Goal: Task Accomplishment & Management: Use online tool/utility

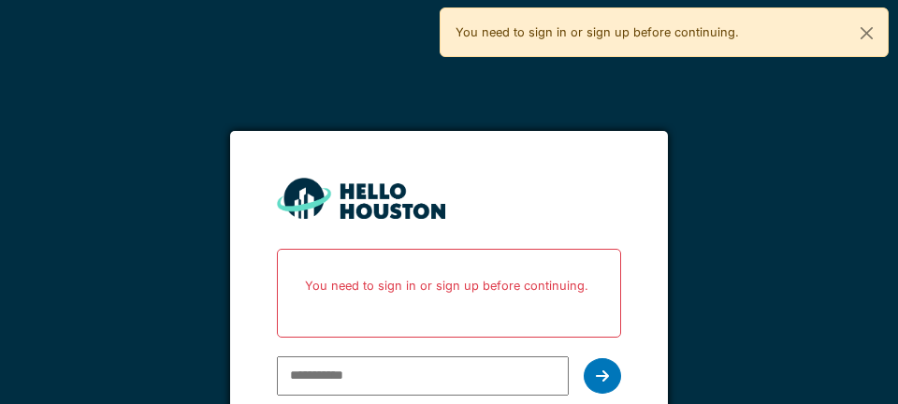
click at [422, 284] on p "You need to sign in or sign up before continuing." at bounding box center [448, 286] width 319 height 50
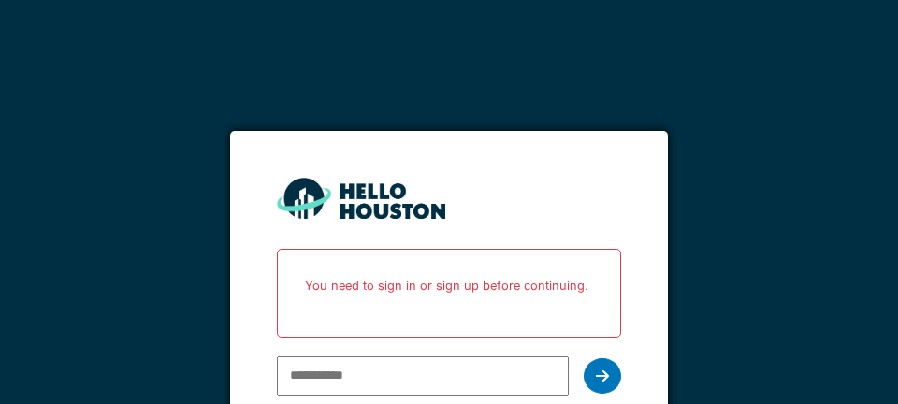
scroll to position [90, 0]
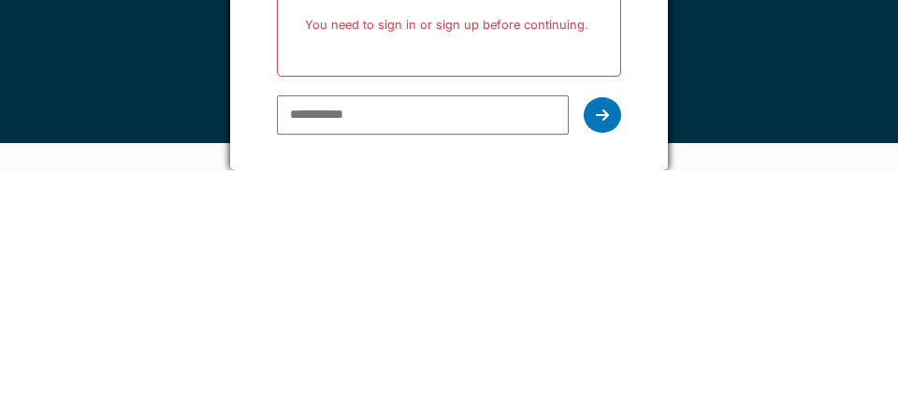
click at [405, 235] on div "You need to sign in or sign up before continuing." at bounding box center [448, 266] width 343 height 89
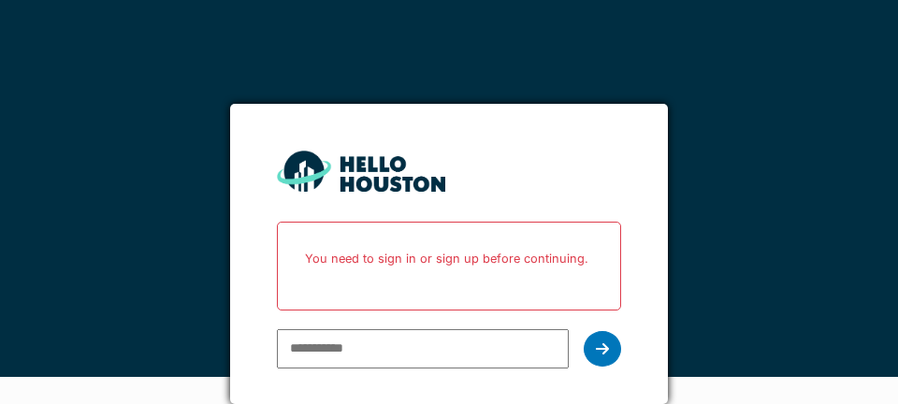
click at [332, 329] on input "email" at bounding box center [422, 348] width 291 height 39
type input "**********"
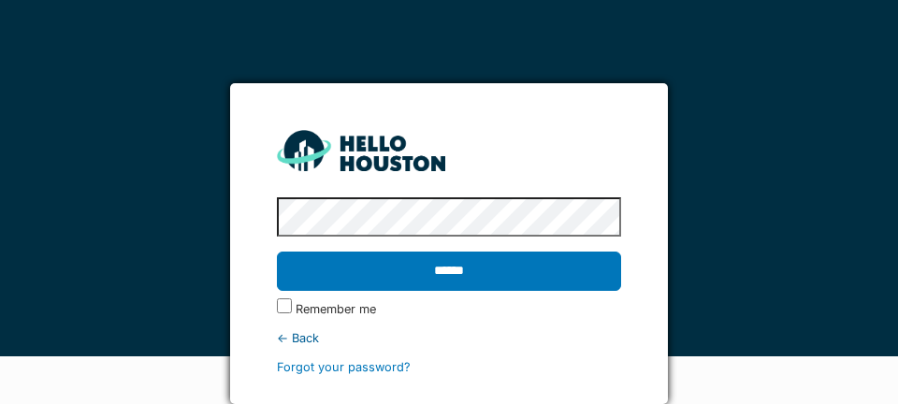
click at [434, 252] on input "******" at bounding box center [448, 271] width 343 height 39
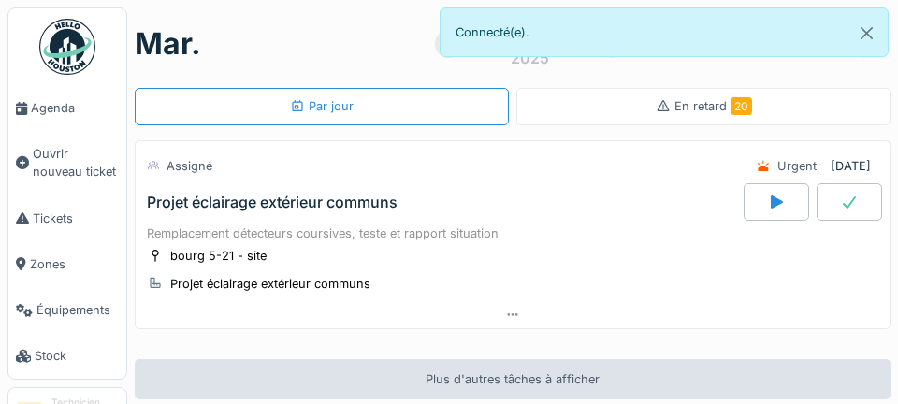
click at [51, 109] on span "Agenda" at bounding box center [75, 108] width 88 height 18
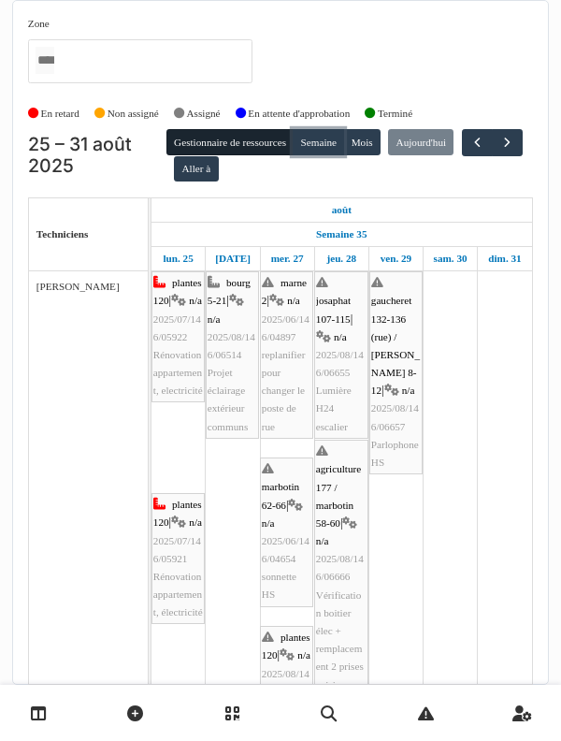
click at [337, 129] on button "Semaine" at bounding box center [318, 142] width 51 height 26
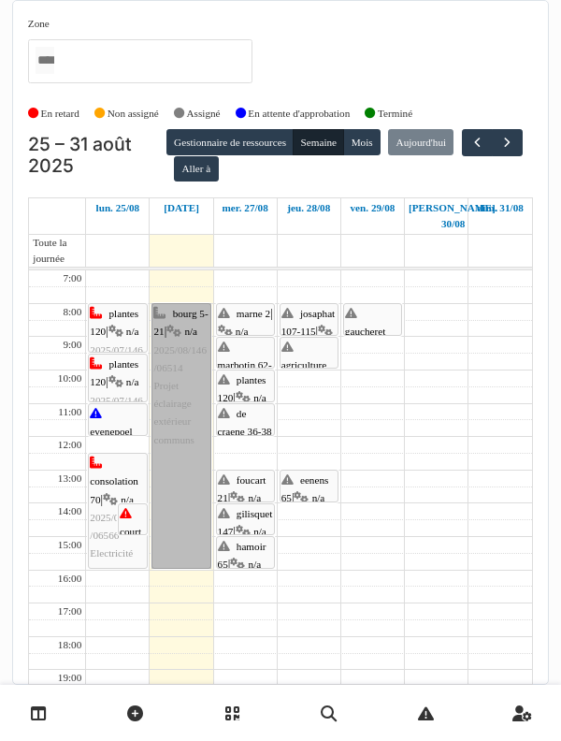
click at [183, 362] on link "bourg 5-21 | n/a 2025/08/146/06514 Projet éclairage extérieur communs" at bounding box center [181, 436] width 59 height 266
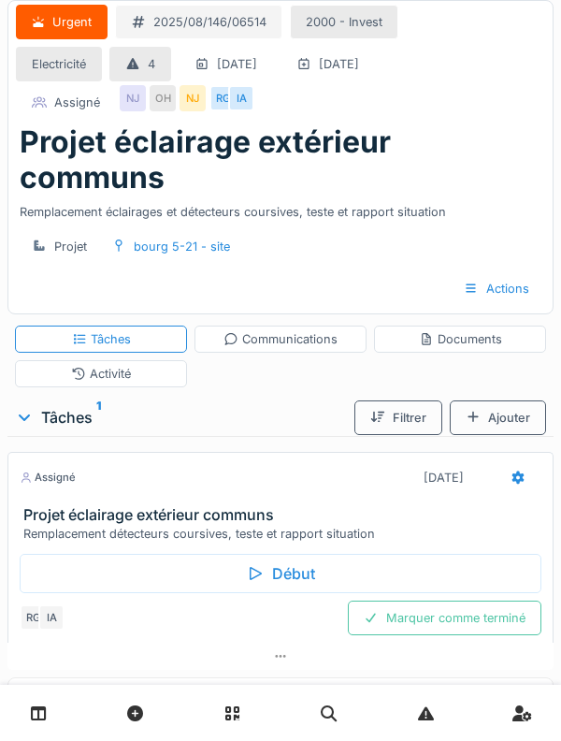
click at [67, 360] on div "Activité" at bounding box center [101, 373] width 172 height 27
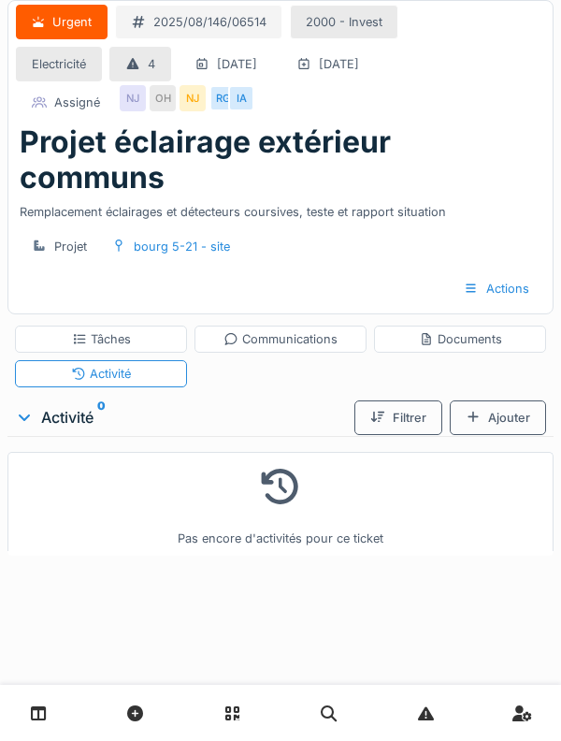
click at [505, 400] on div "Ajouter" at bounding box center [498, 417] width 96 height 35
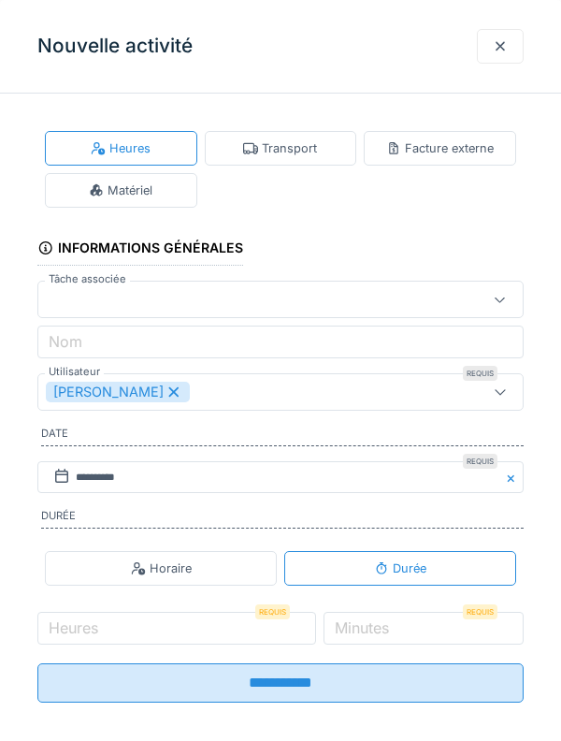
click at [337, 162] on div "Transport" at bounding box center [281, 148] width 153 height 35
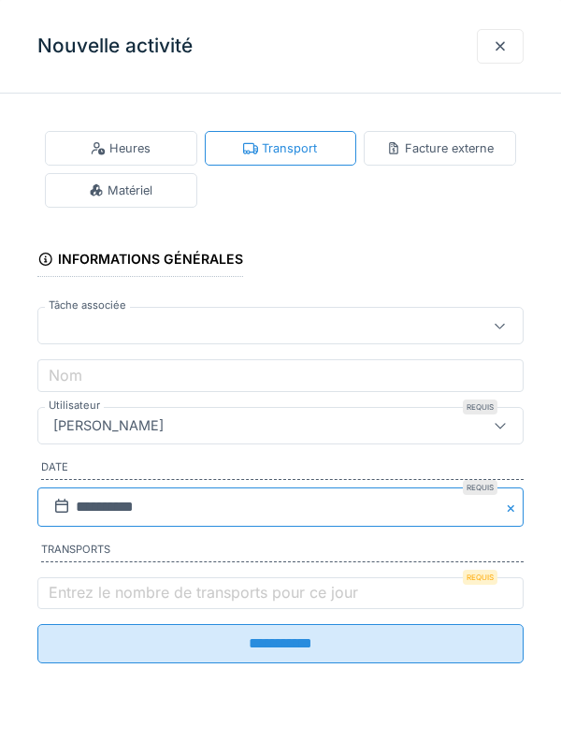
click at [371, 503] on input "**********" at bounding box center [280, 507] width 487 height 39
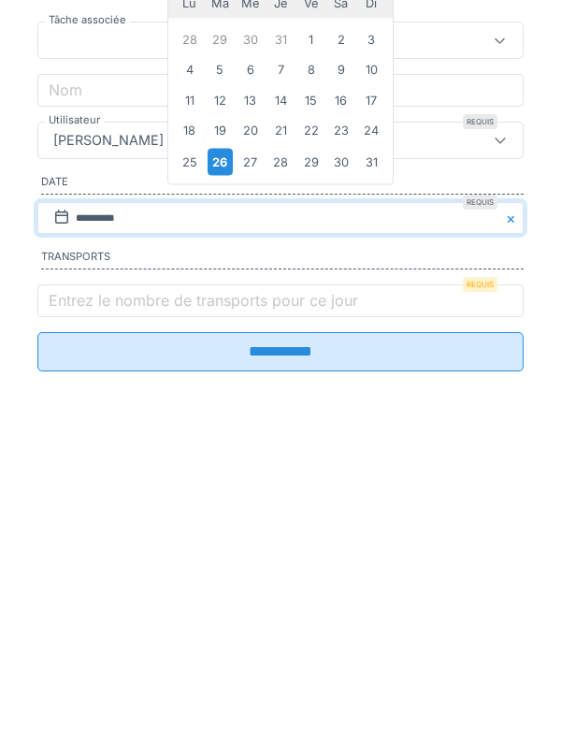
click at [20, 556] on div "**********" at bounding box center [280, 409] width 561 height 601
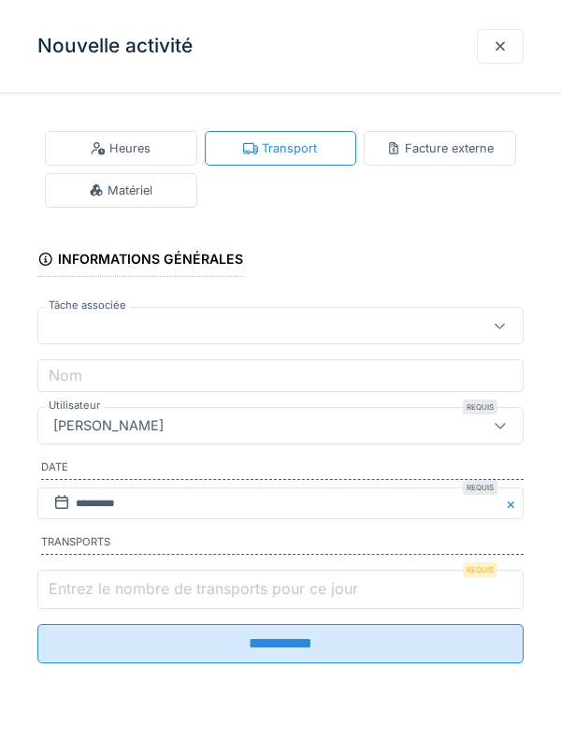
click at [382, 590] on input "Entrez le nombre de transports pour ce jour" at bounding box center [280, 589] width 487 height 39
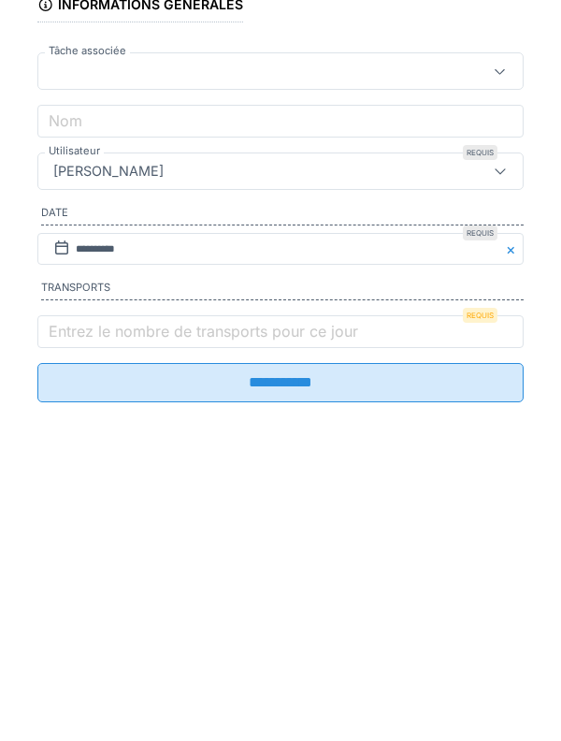
click at [69, 587] on label "Entrez le nombre de transports pour ce jour" at bounding box center [203, 586] width 317 height 22
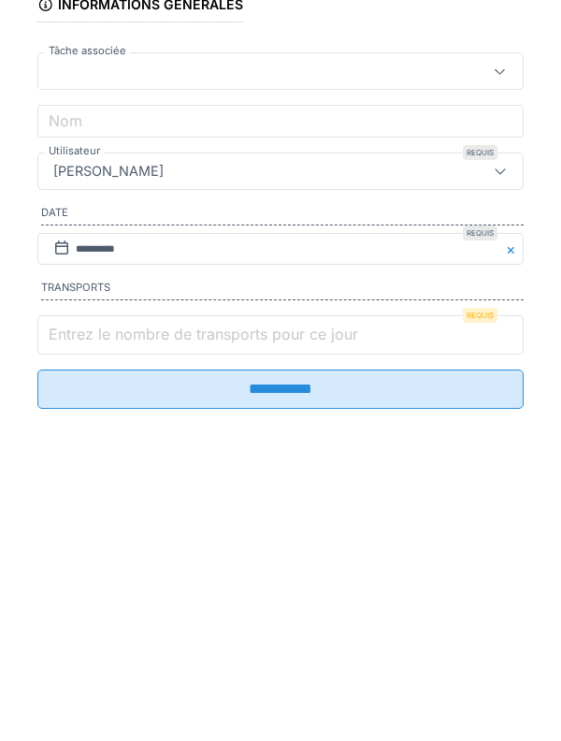
click at [69, 587] on input "Entrez le nombre de transports pour ce jour" at bounding box center [280, 589] width 487 height 39
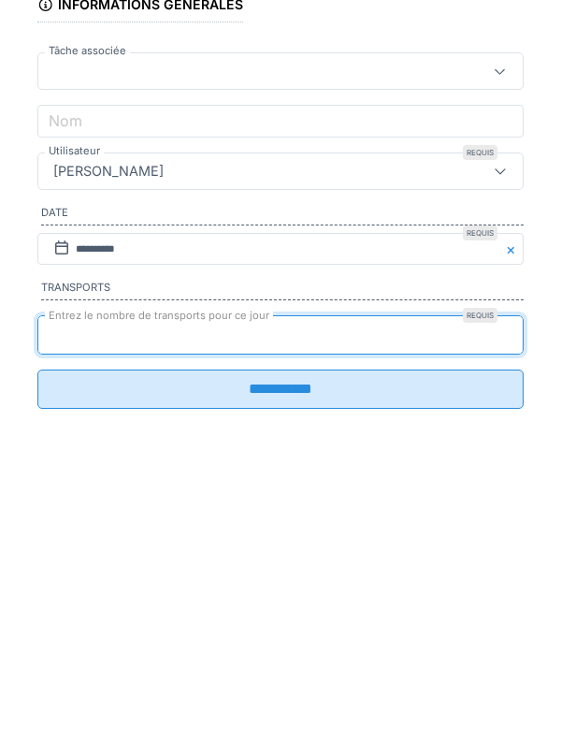
type input "*"
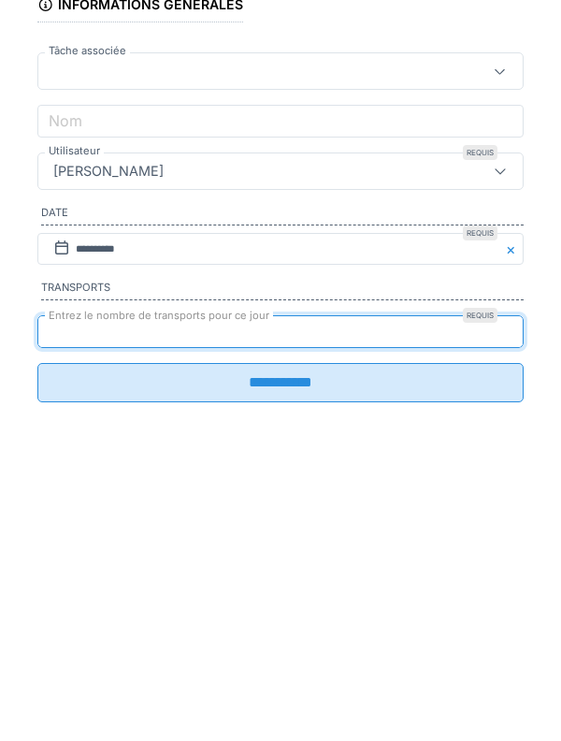
click at [429, 657] on input "**********" at bounding box center [280, 637] width 487 height 39
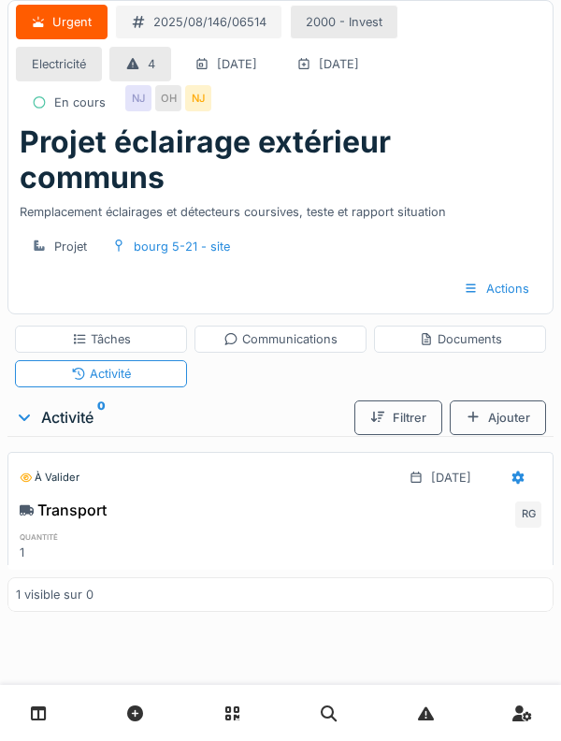
click at [19, 229] on div "Projet" at bounding box center [59, 246] width 87 height 35
click at [143, 106] on div "NJ" at bounding box center [138, 98] width 26 height 26
click at [464, 326] on div "Documents" at bounding box center [460, 339] width 172 height 27
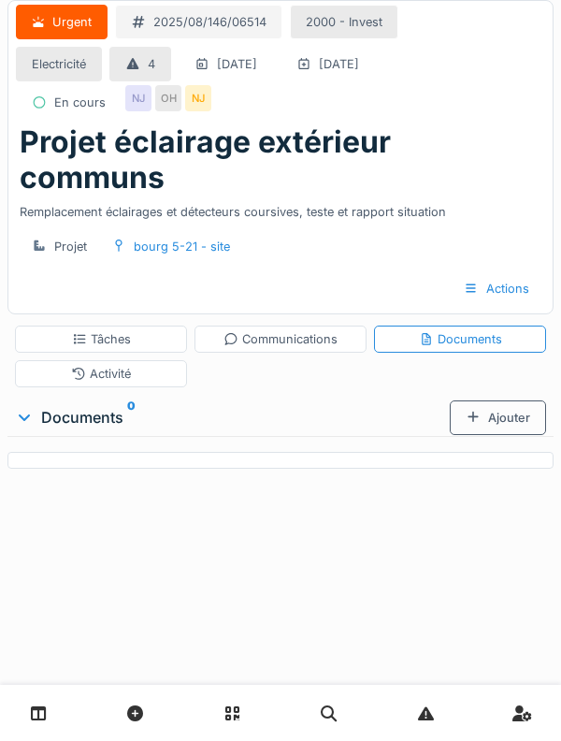
click at [87, 326] on div "Tâches" at bounding box center [101, 339] width 172 height 27
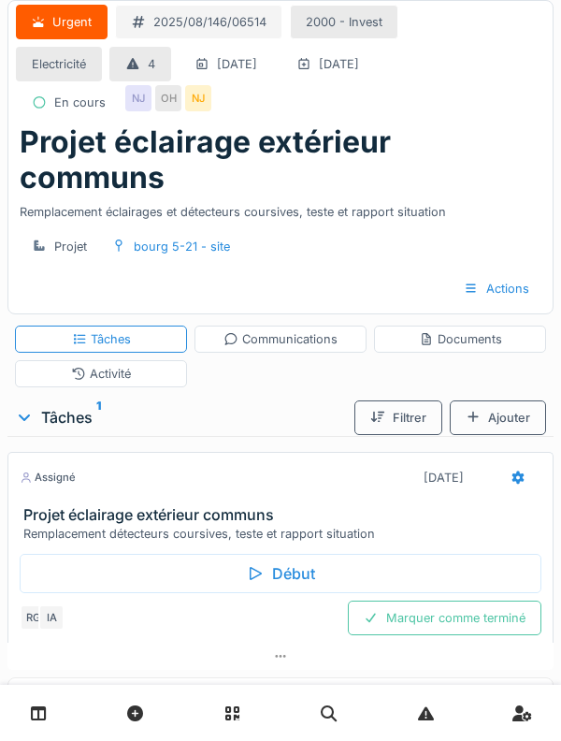
click at [56, 470] on div "Assigné" at bounding box center [48, 478] width 56 height 16
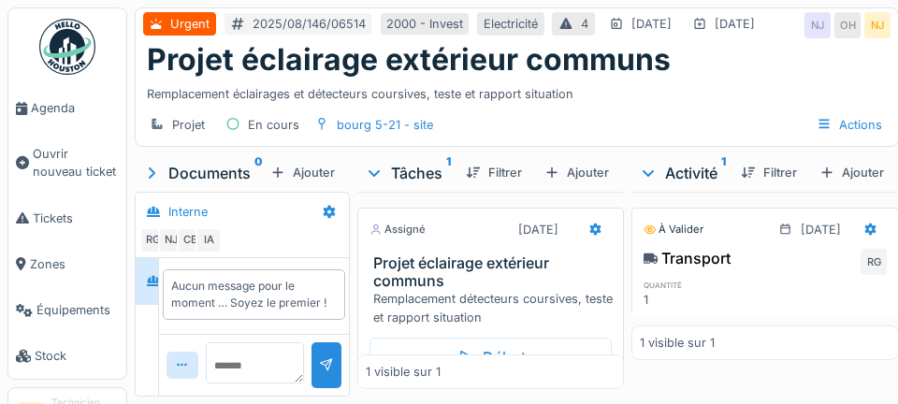
click at [561, 290] on h3 "Projet éclairage extérieur communs" at bounding box center [494, 273] width 242 height 36
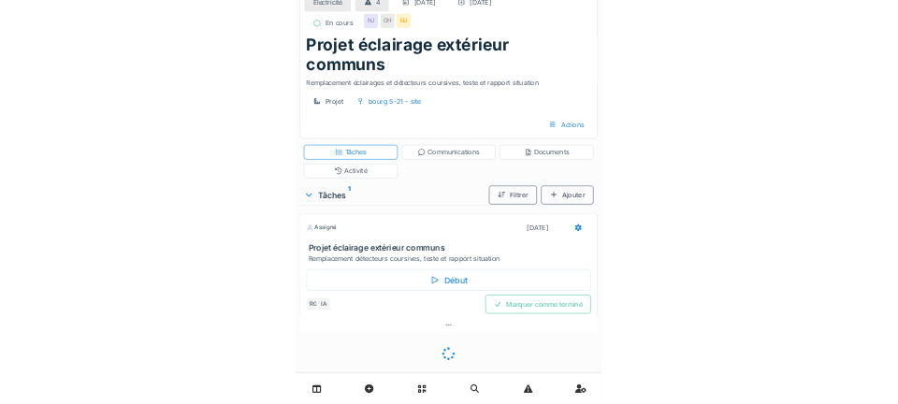
scroll to position [36, 0]
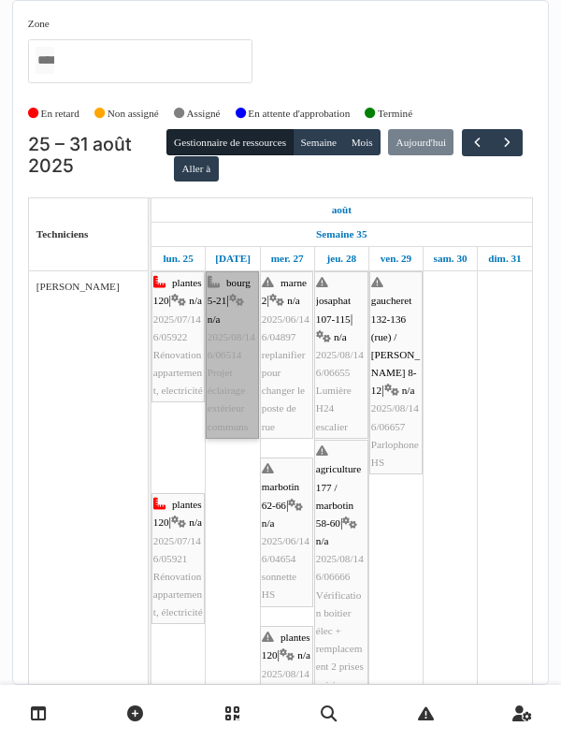
click at [247, 375] on link "bourg 5-21 | n/a 2025/08/146/06514 Projet éclairage extérieur communs" at bounding box center [232, 354] width 53 height 167
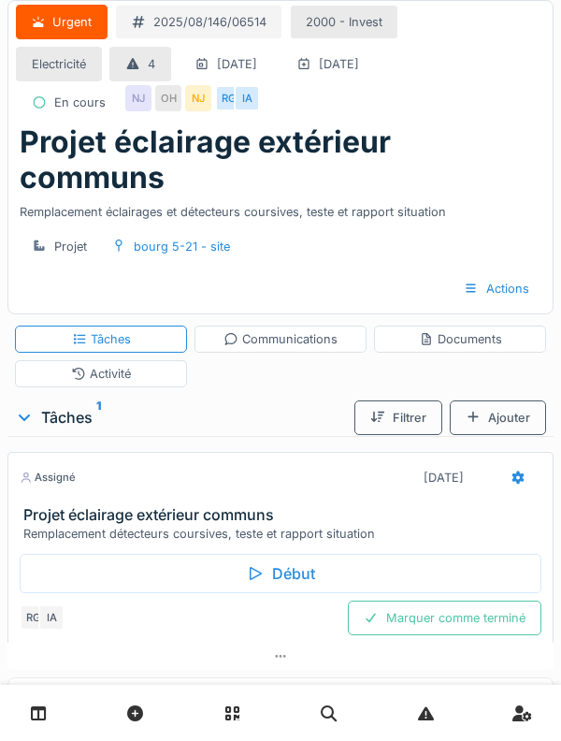
click at [381, 554] on div "Début" at bounding box center [281, 573] width 522 height 39
